Goal: Navigation & Orientation: Find specific page/section

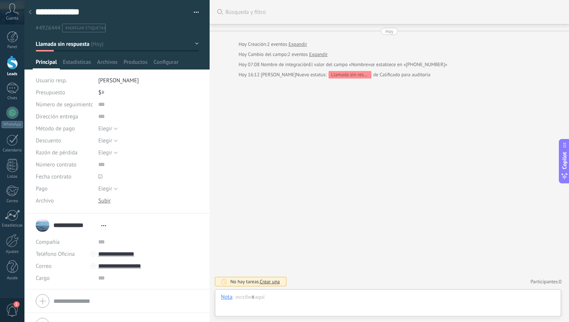
scroll to position [11, 0]
click at [13, 65] on div at bounding box center [12, 63] width 11 height 14
